Goal: Find contact information: Find contact information

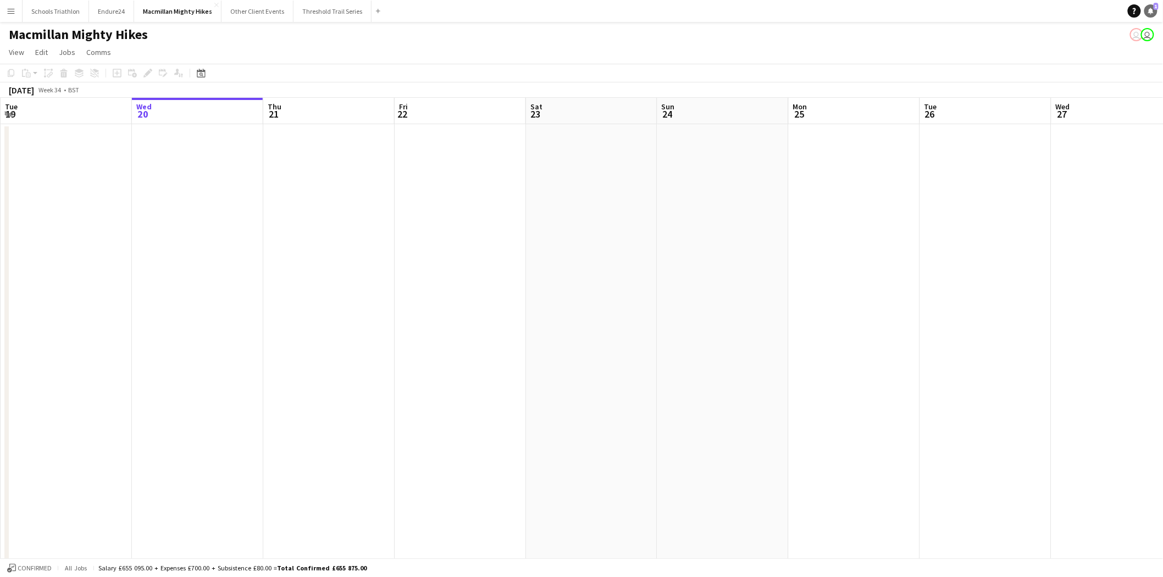
click at [1145, 10] on link "Notifications 1" at bounding box center [1150, 10] width 13 height 13
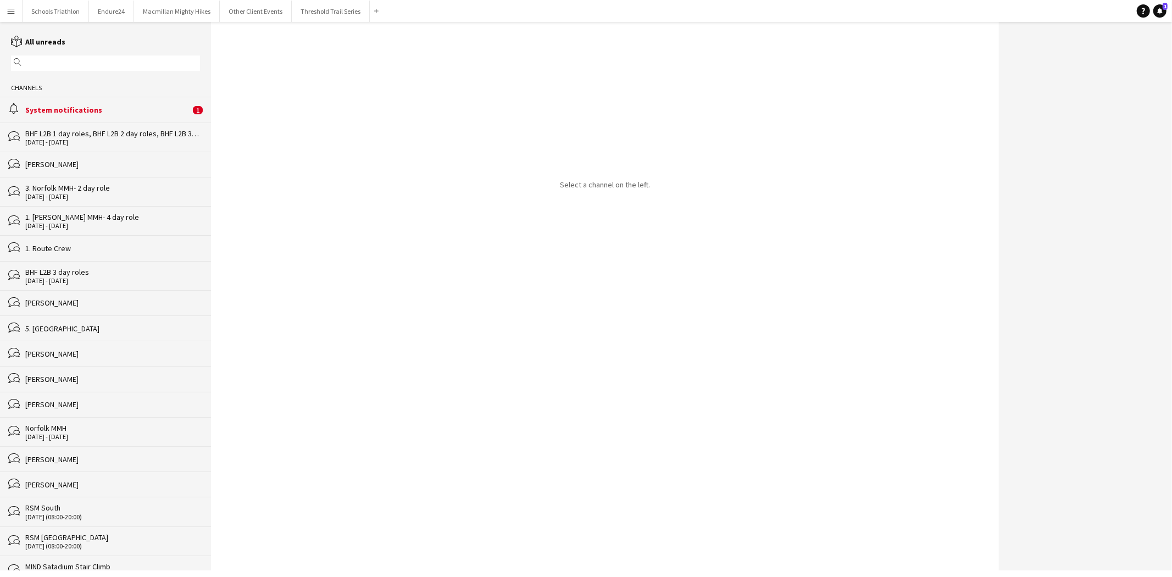
click at [109, 106] on div "System notifications" at bounding box center [107, 110] width 165 height 10
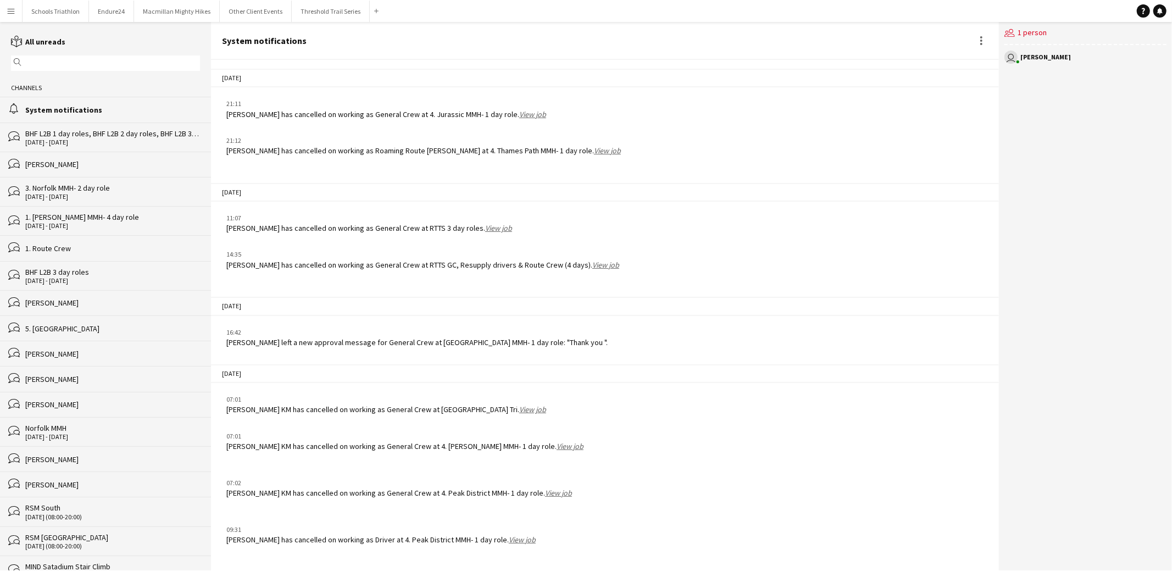
scroll to position [1378, 0]
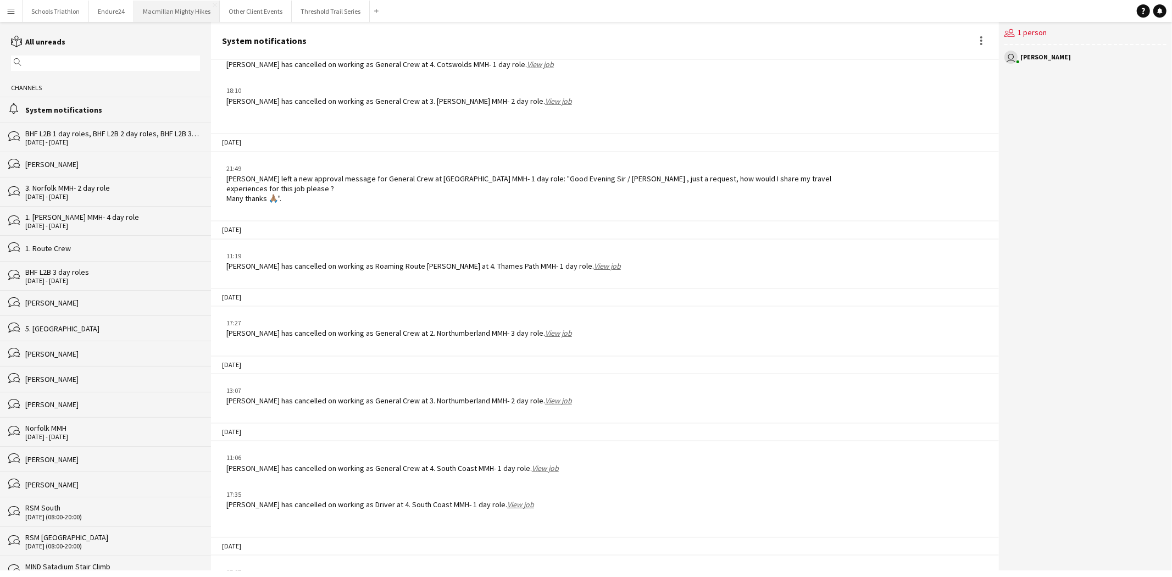
click at [175, 9] on button "Macmillan Mighty Hikes Close" at bounding box center [177, 11] width 86 height 21
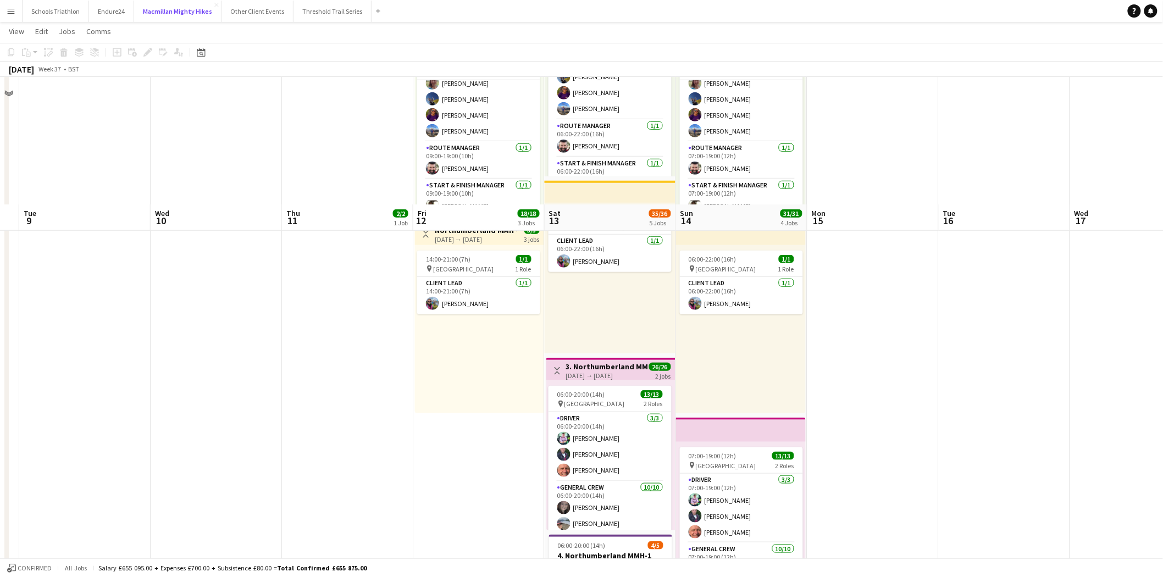
scroll to position [427, 0]
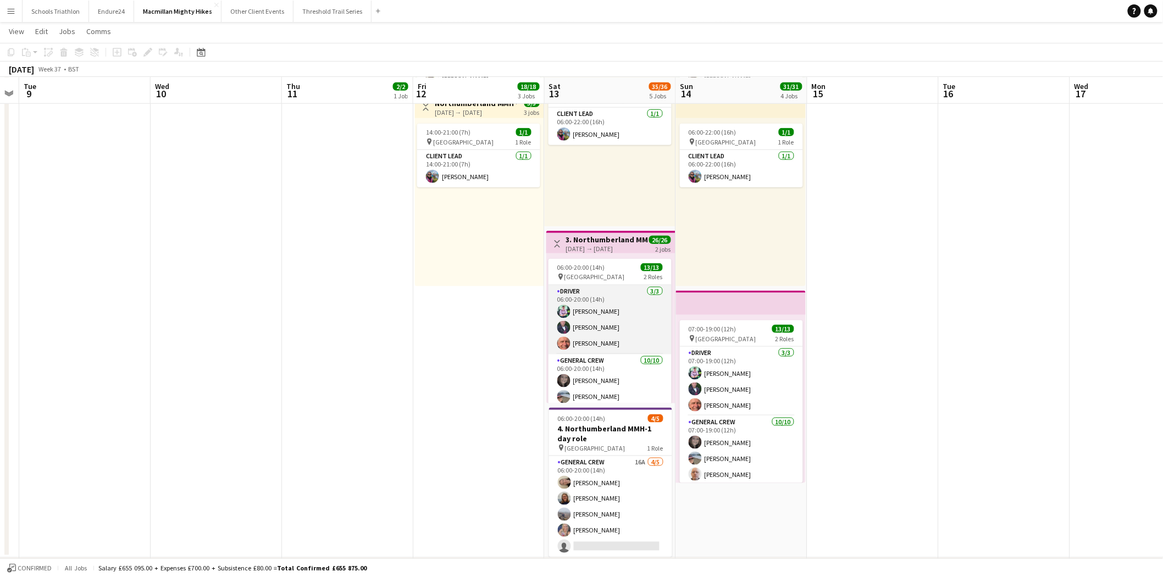
click at [619, 338] on app-card-role "Driver [DATE] 06:00-20:00 (14h) [PERSON_NAME] [PERSON_NAME] [PERSON_NAME]" at bounding box center [609, 319] width 123 height 69
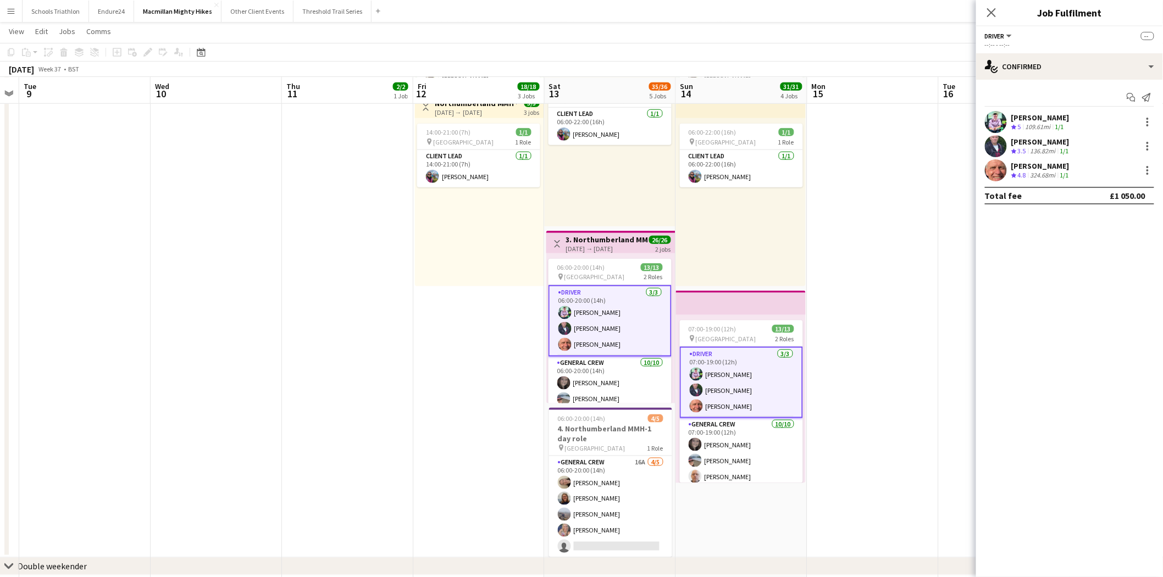
click at [1111, 168] on div "[PERSON_NAME] Crew rating 4.8 324.68mi 1/1" at bounding box center [1069, 170] width 187 height 22
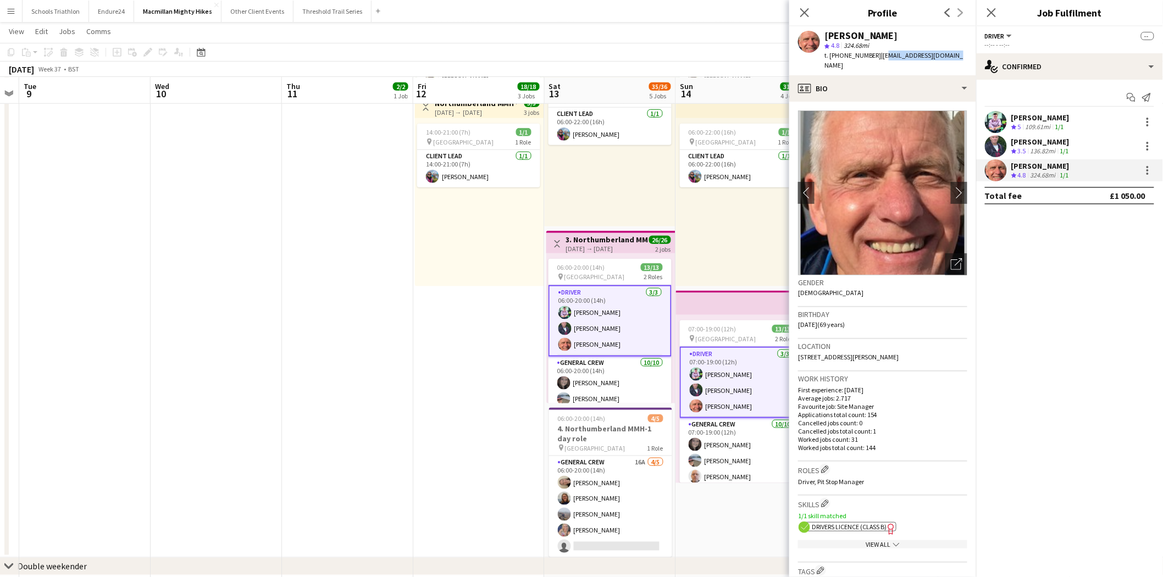
drag, startPoint x: 878, startPoint y: 54, endPoint x: 946, endPoint y: 56, distance: 67.6
click at [946, 56] on div "[PERSON_NAME] star 4.8 324.68mi t. [PHONE_NUMBER] | [EMAIL_ADDRESS][DOMAIN_NAME]" at bounding box center [882, 50] width 187 height 49
click at [944, 56] on span "| [EMAIL_ADDRESS][DOMAIN_NAME]" at bounding box center [893, 60] width 139 height 18
click at [941, 55] on div "[PERSON_NAME] star 4.8 324.68mi t. [PHONE_NUMBER] | [EMAIL_ADDRESS][DOMAIN_NAME]" at bounding box center [882, 50] width 187 height 49
click at [920, 54] on span "| [EMAIL_ADDRESS][DOMAIN_NAME]" at bounding box center [893, 60] width 139 height 18
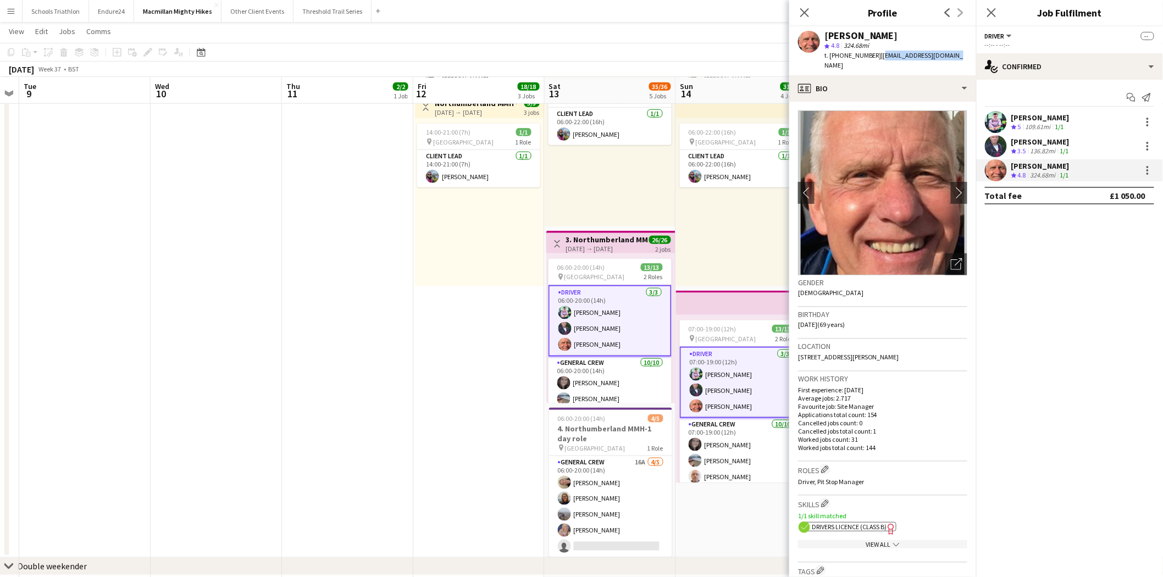
drag, startPoint x: 942, startPoint y: 54, endPoint x: 877, endPoint y: 58, distance: 66.1
click at [877, 58] on span "| [EMAIL_ADDRESS][DOMAIN_NAME]" at bounding box center [893, 60] width 139 height 18
copy span "[EMAIL_ADDRESS][DOMAIN_NAME]"
click at [1092, 141] on div "[PERSON_NAME] Crew rating 3.5 136.82mi 1/1" at bounding box center [1069, 146] width 187 height 22
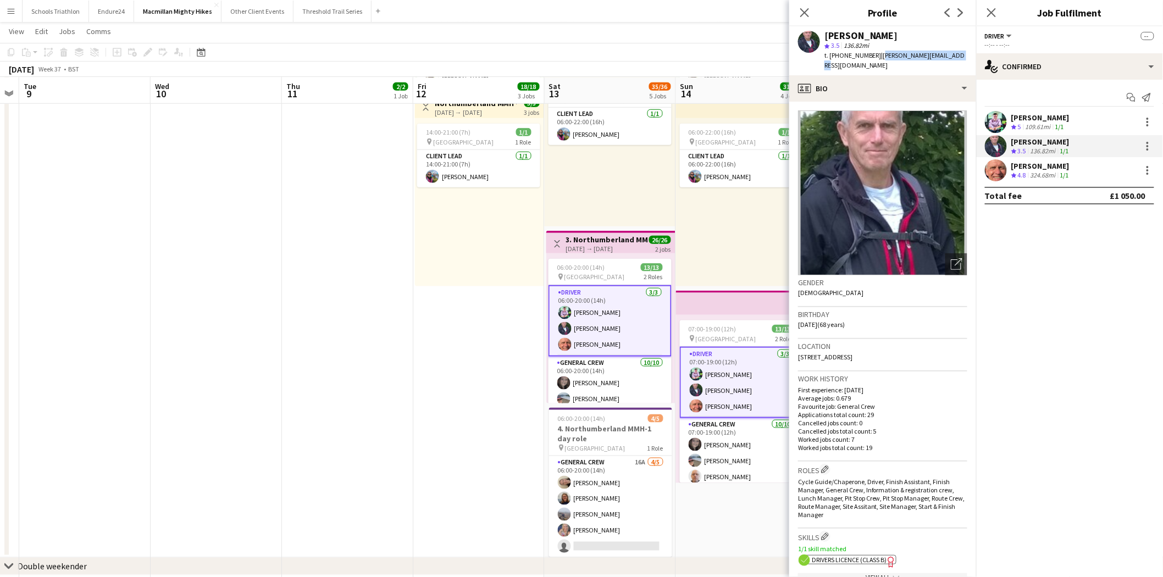
drag, startPoint x: 952, startPoint y: 55, endPoint x: 878, endPoint y: 58, distance: 74.8
click at [878, 58] on span "| [PERSON_NAME][EMAIL_ADDRESS][DOMAIN_NAME]" at bounding box center [894, 60] width 141 height 18
copy span "[PERSON_NAME][EMAIL_ADDRESS][DOMAIN_NAME]"
click at [1105, 121] on div "[PERSON_NAME] Crew rating 5 109.61mi 1/1" at bounding box center [1069, 122] width 187 height 22
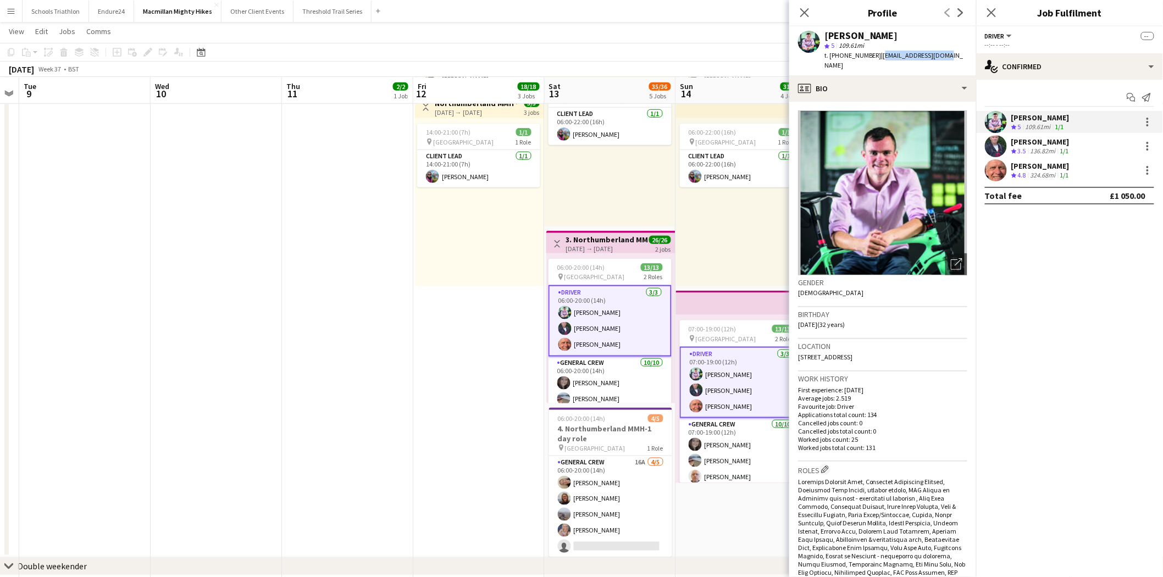
drag, startPoint x: 936, startPoint y: 55, endPoint x: 877, endPoint y: 58, distance: 60.0
click at [877, 58] on span "| [EMAIL_ADDRESS][DOMAIN_NAME]" at bounding box center [893, 60] width 139 height 18
copy span "[EMAIL_ADDRESS][DOMAIN_NAME]"
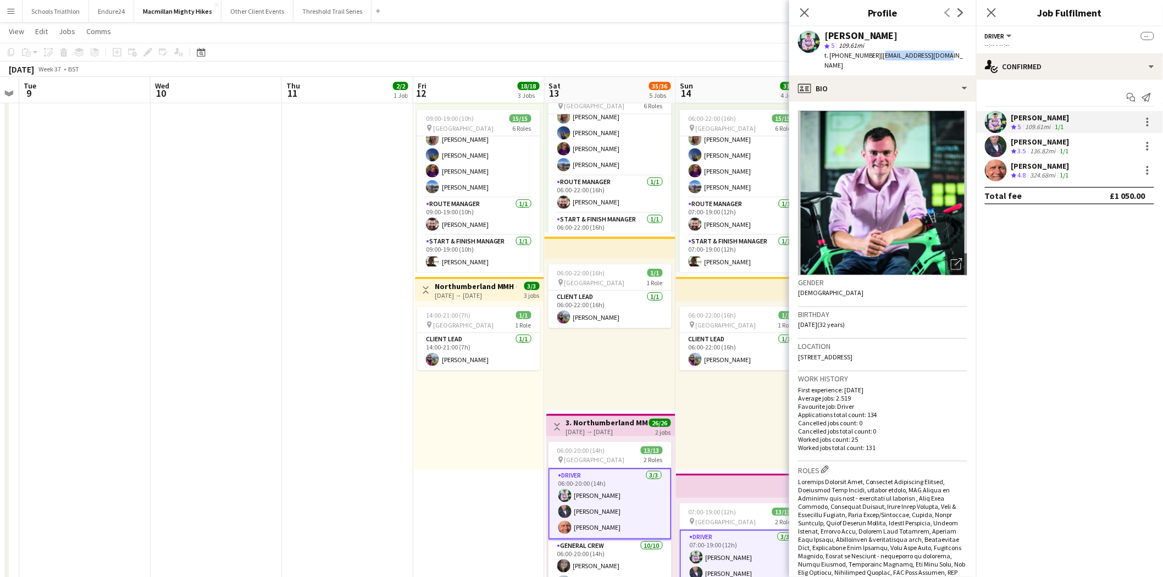
click at [323, 358] on app-date-cell "Toggle View 1. Northumberland MMH- 4 day role [DATE] → [DATE] 8/8 4 jobs 09:00-…" at bounding box center [347, 310] width 131 height 862
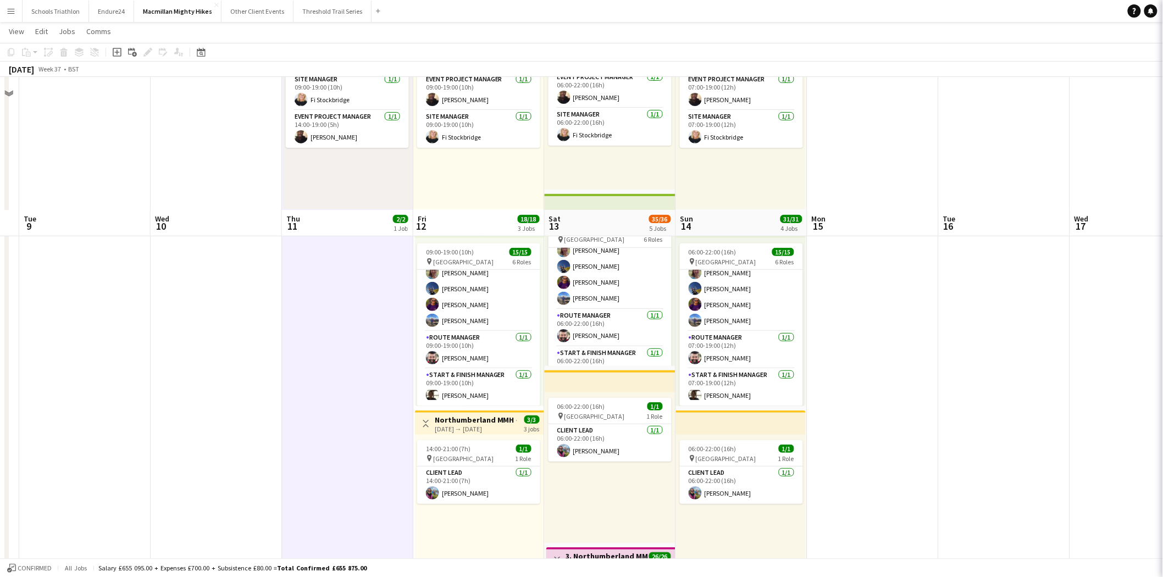
scroll to position [0, 0]
